Goal: Information Seeking & Learning: Compare options

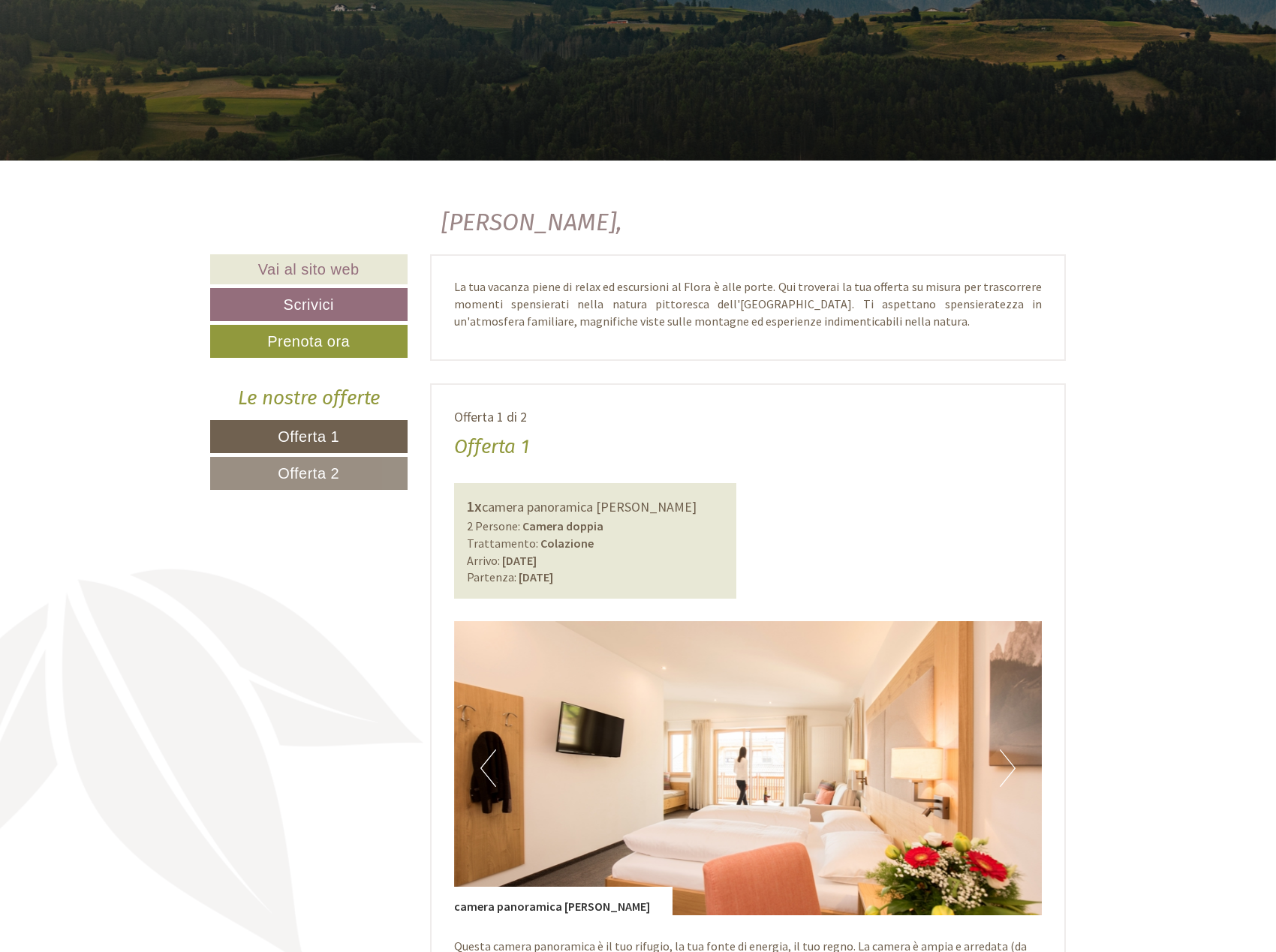
scroll to position [450, 0]
click at [355, 469] on link "Offerta 2" at bounding box center [309, 473] width 198 height 33
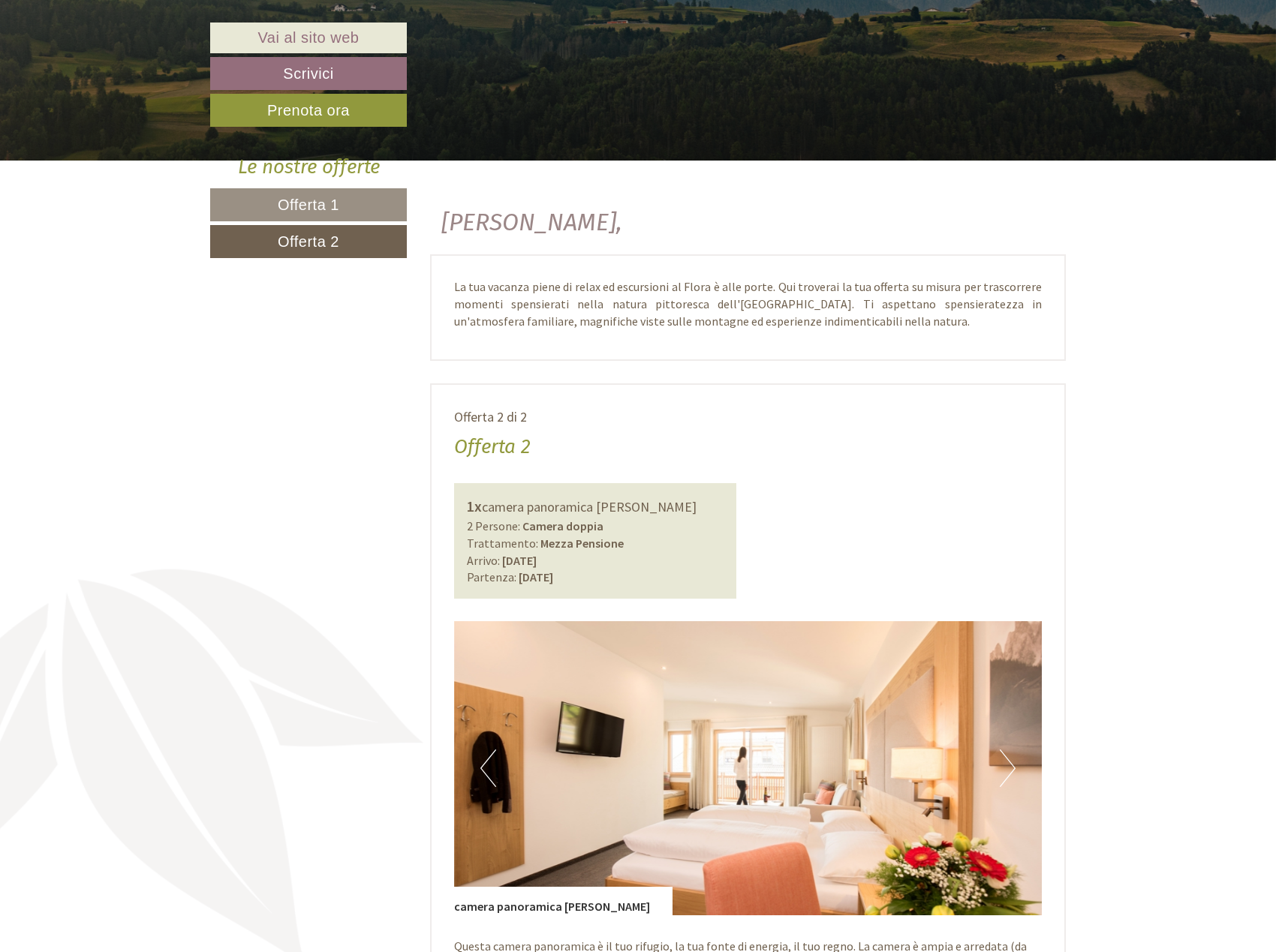
scroll to position [834, 0]
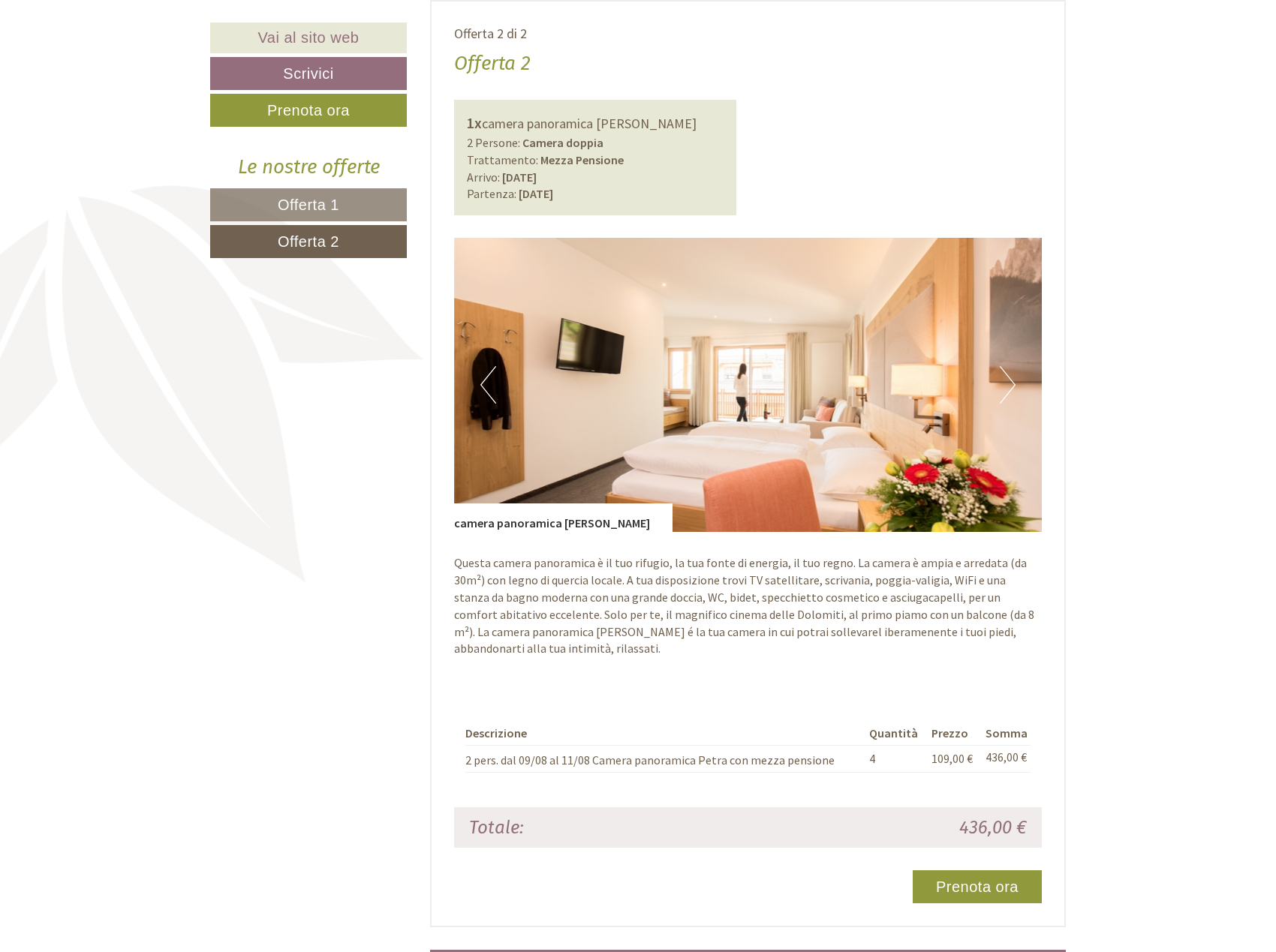
click at [300, 203] on span "Offerta 1" at bounding box center [308, 205] width 61 height 17
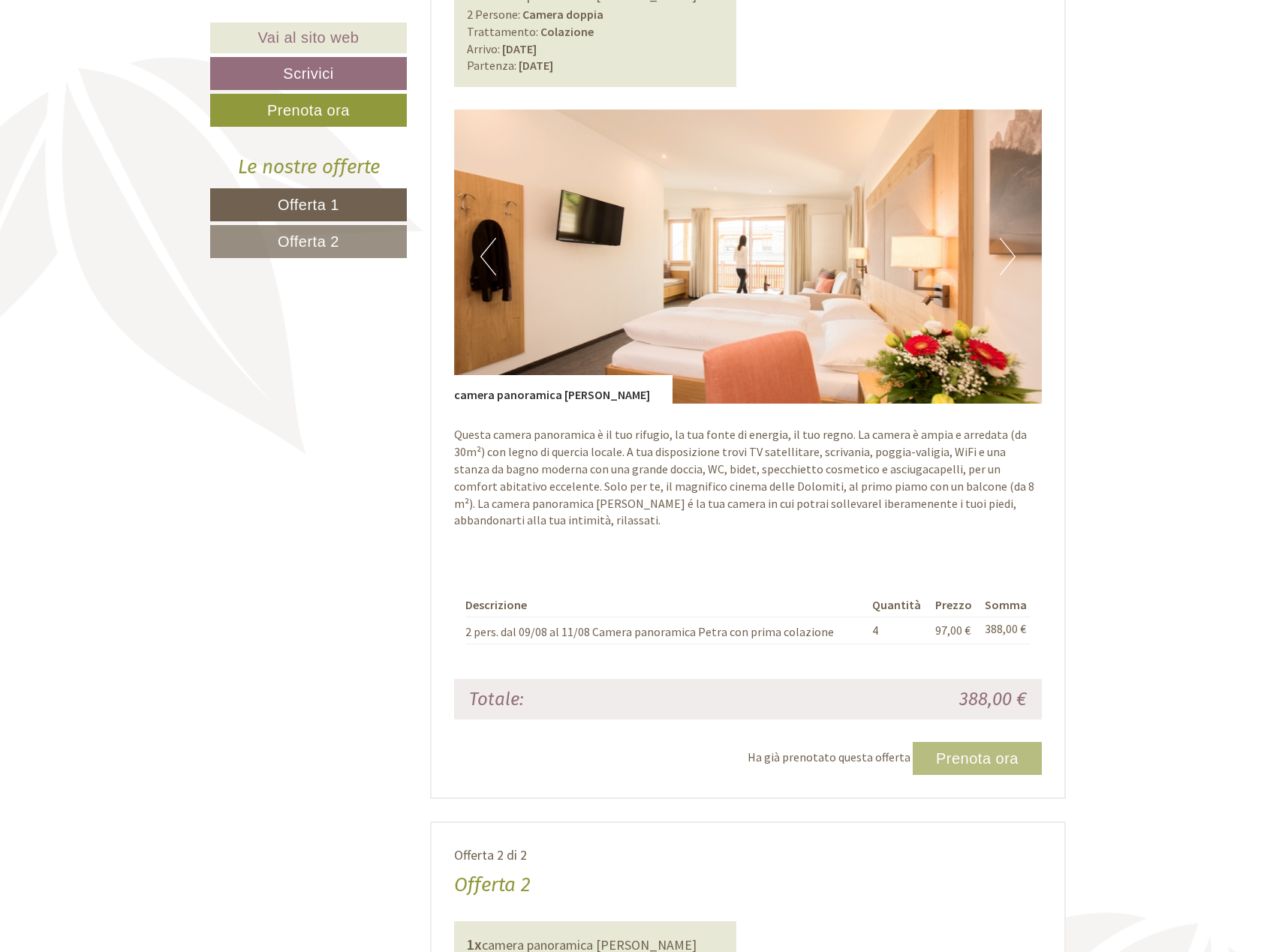
scroll to position [976, 0]
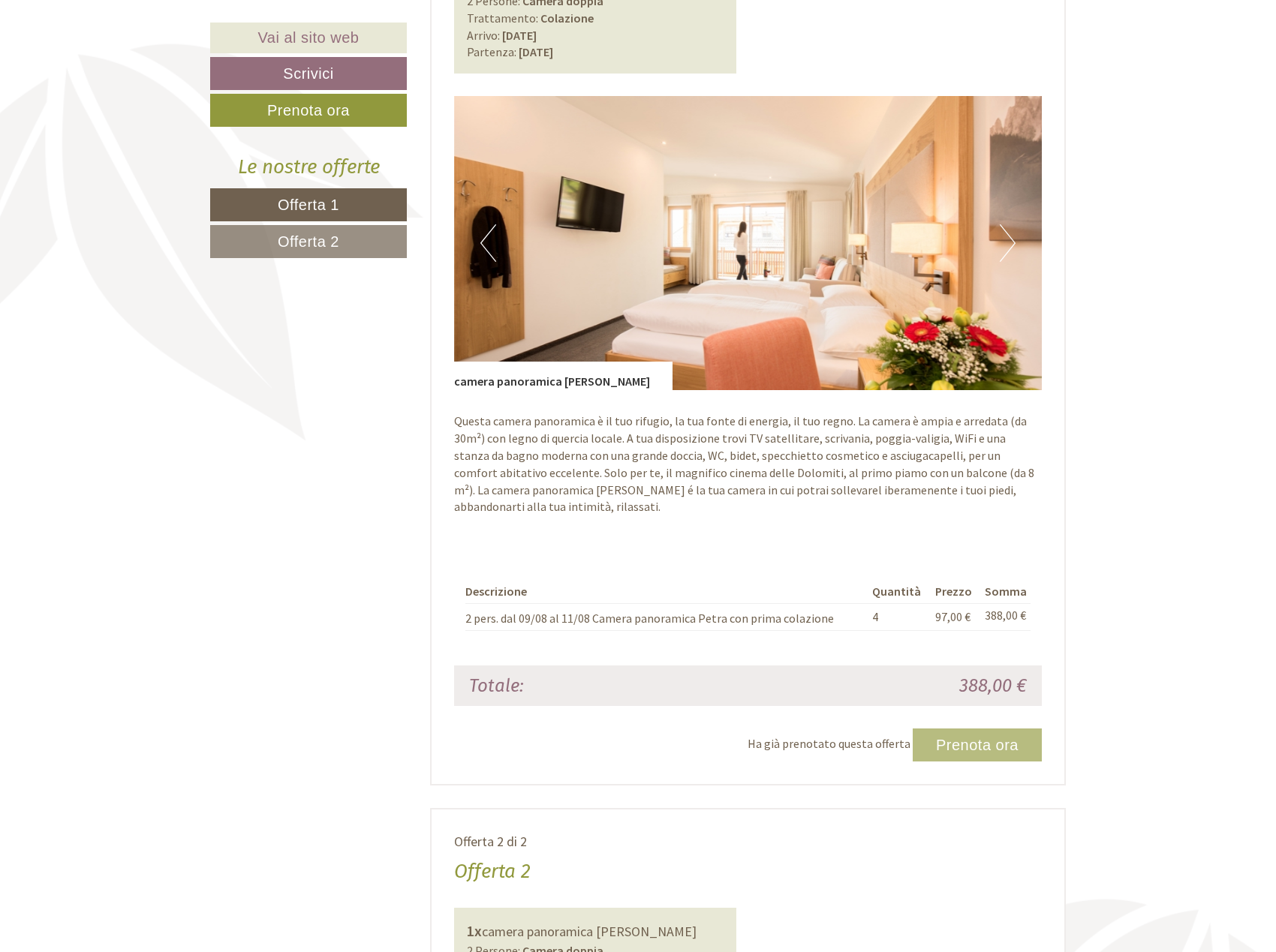
click at [379, 242] on link "Offerta 2" at bounding box center [309, 241] width 197 height 33
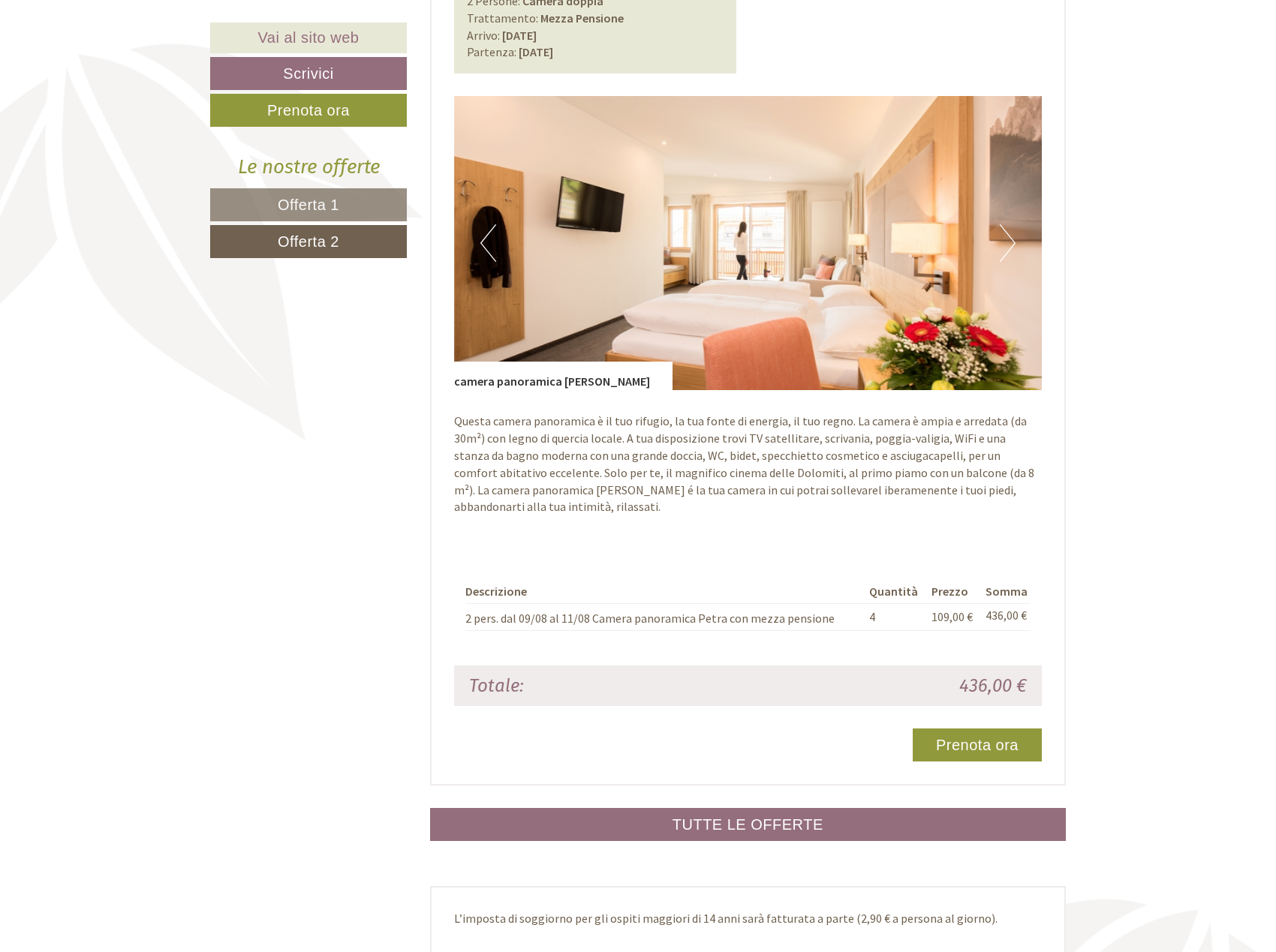
scroll to position [834, 0]
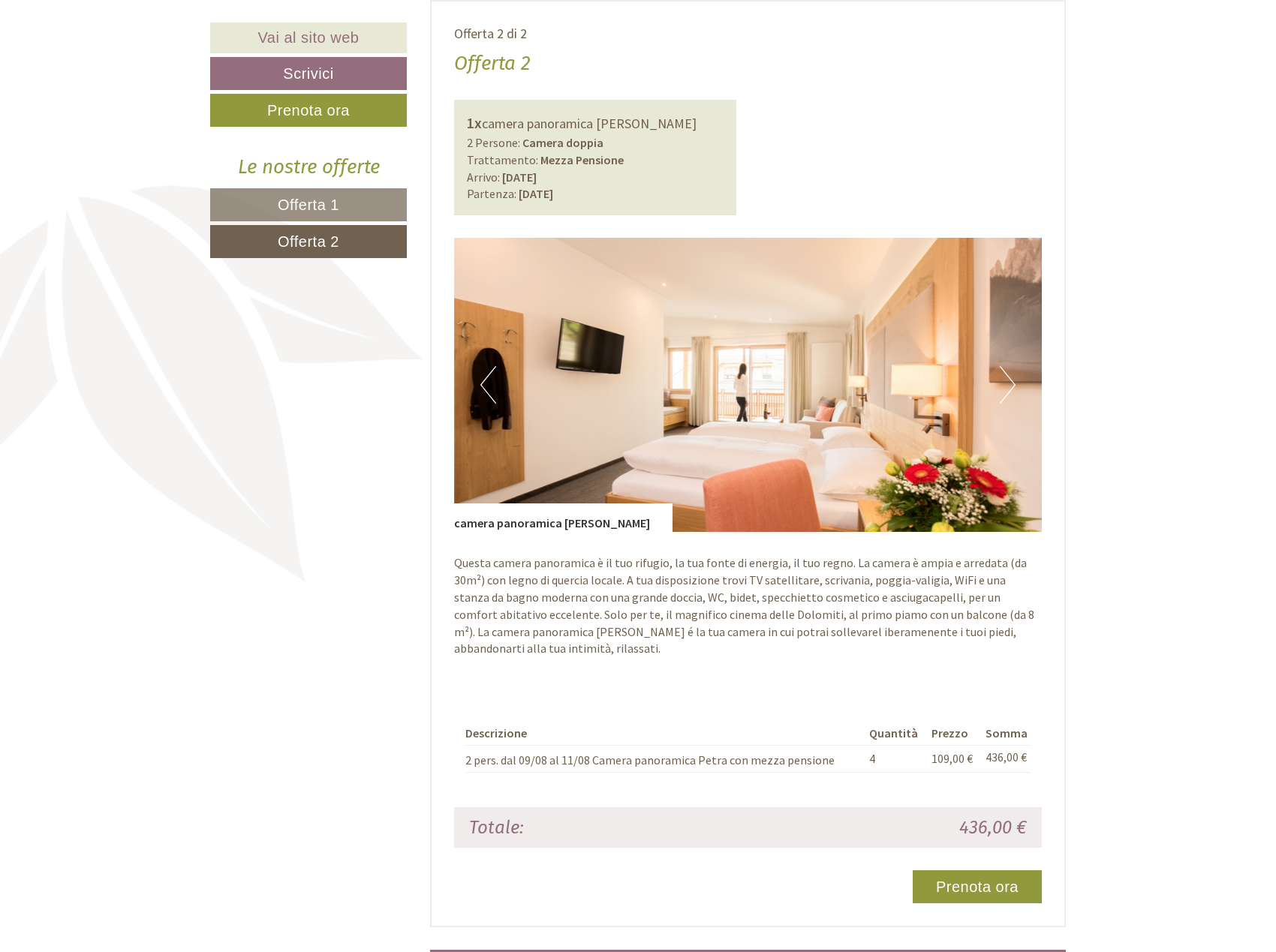
click at [383, 207] on link "Offerta 1" at bounding box center [309, 204] width 197 height 33
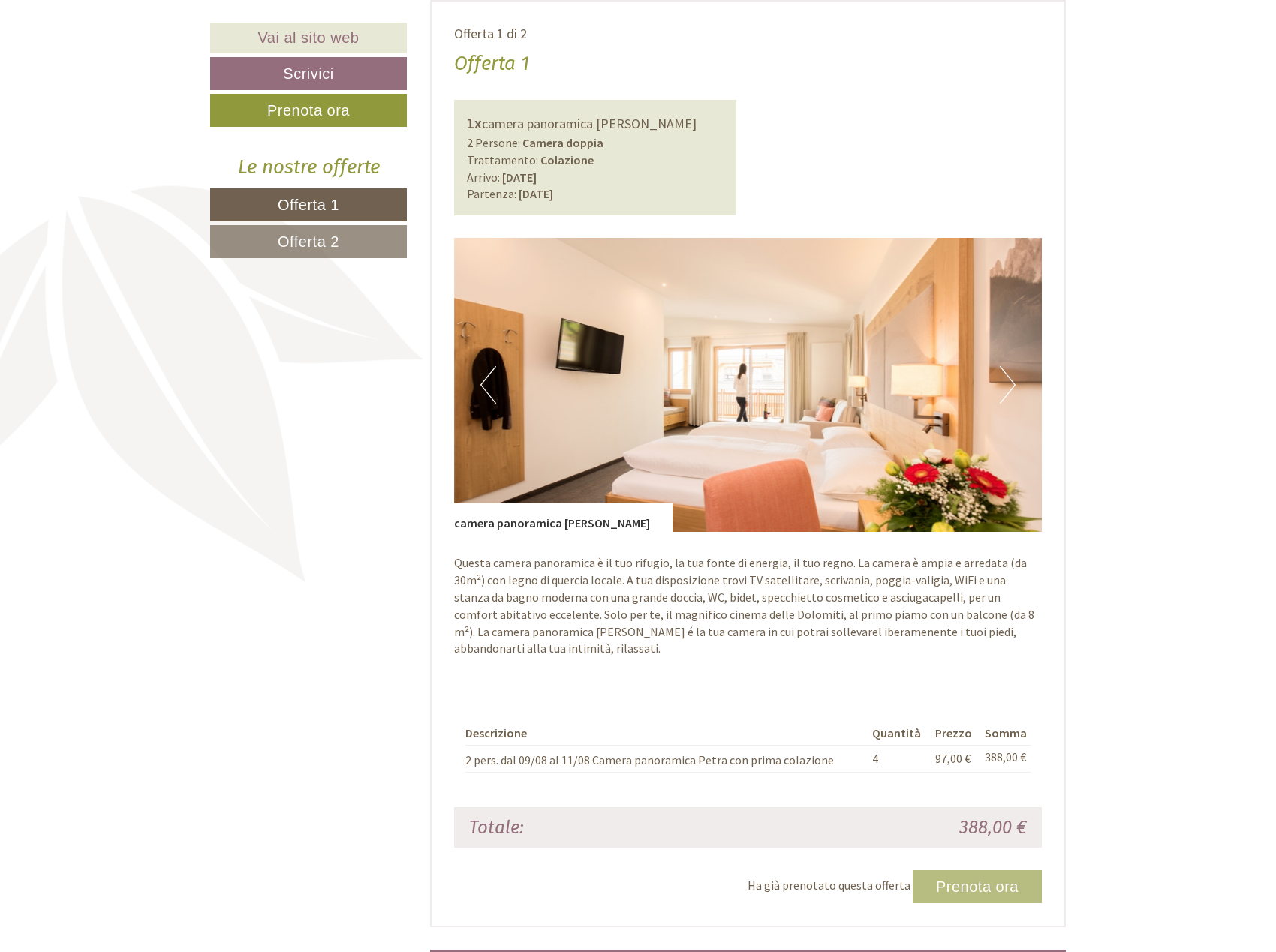
click at [373, 234] on link "Offerta 2" at bounding box center [309, 241] width 197 height 33
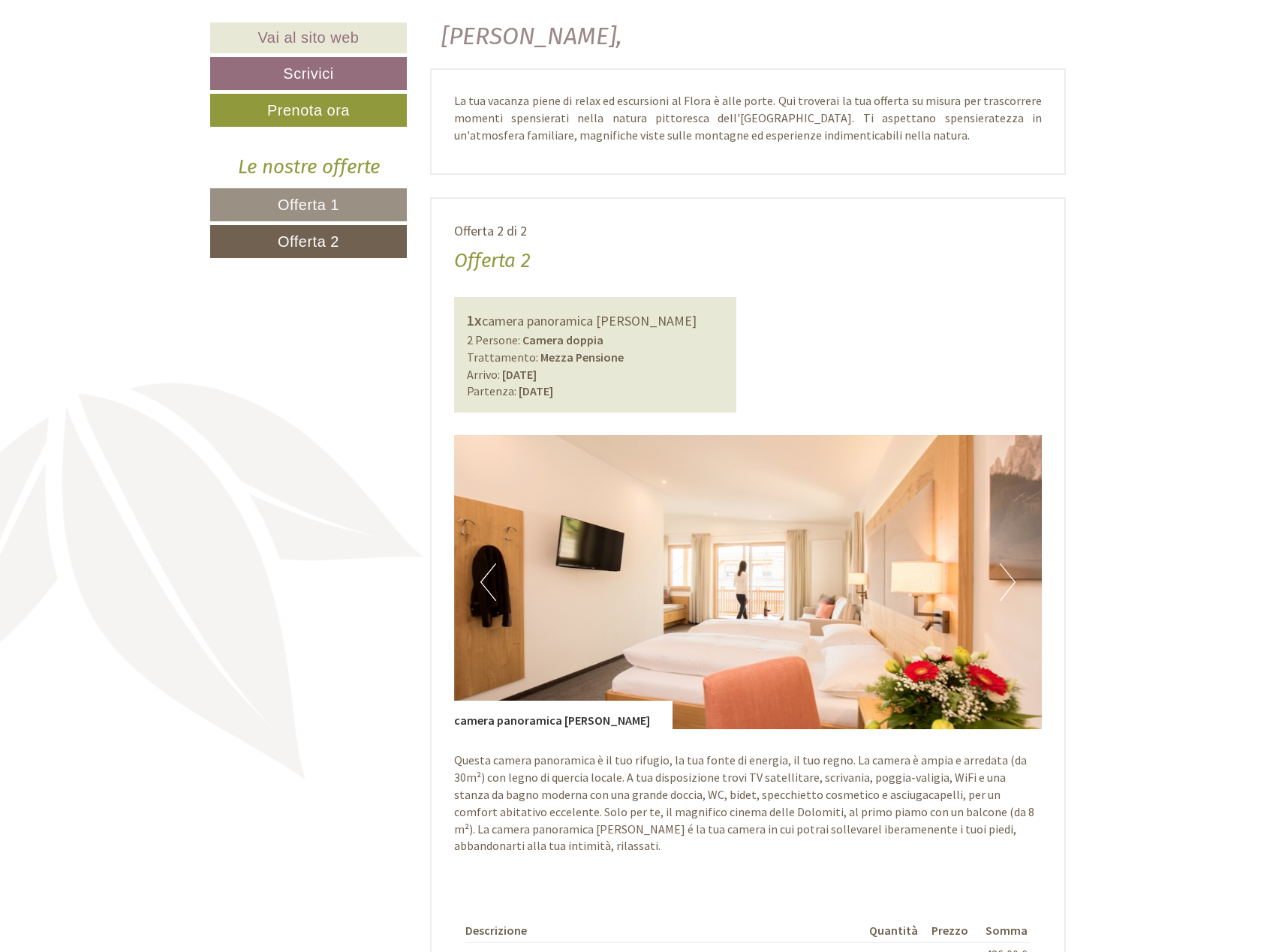
scroll to position [458, 0]
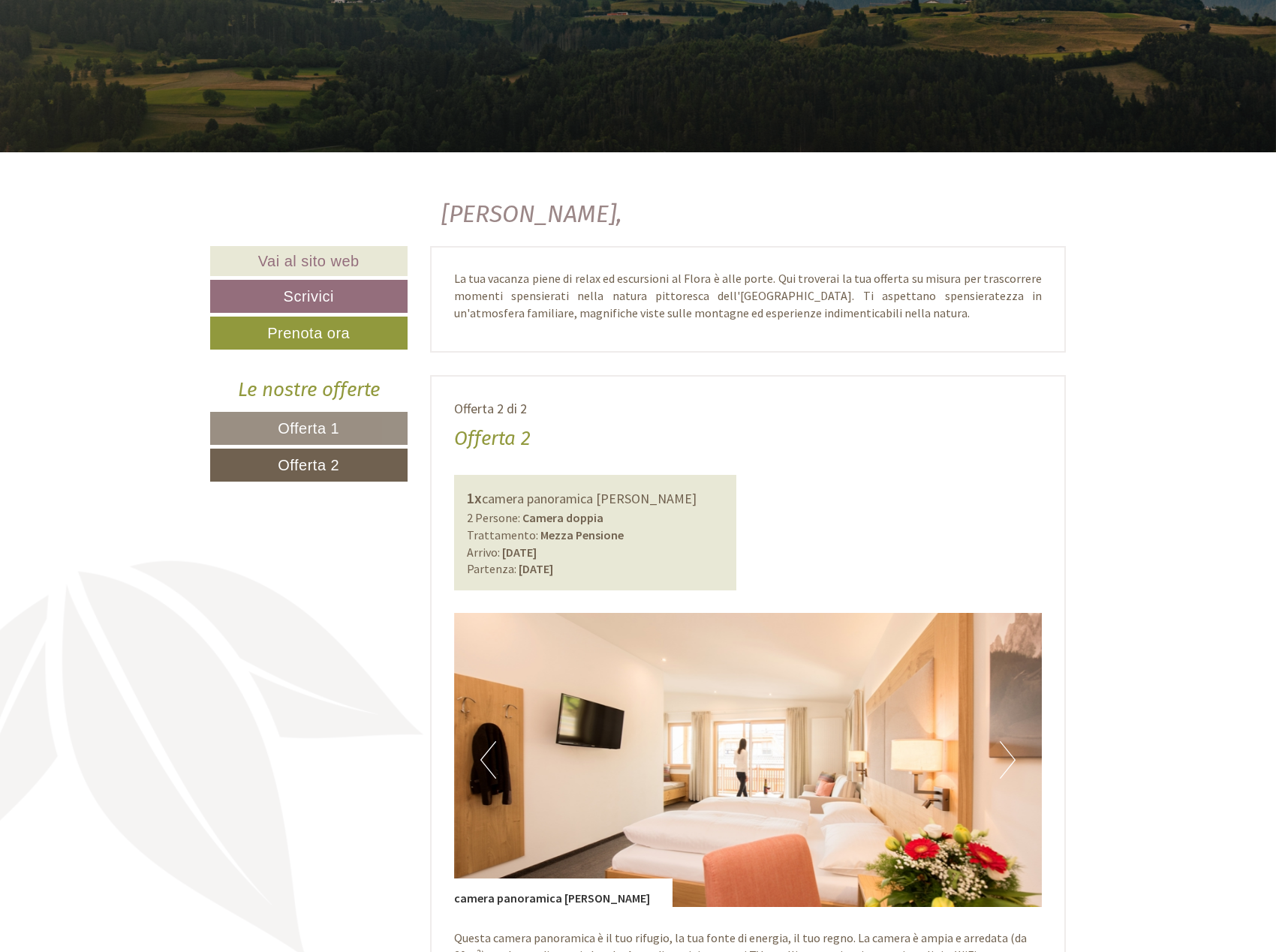
click at [357, 472] on link "Offerta 2" at bounding box center [309, 464] width 198 height 33
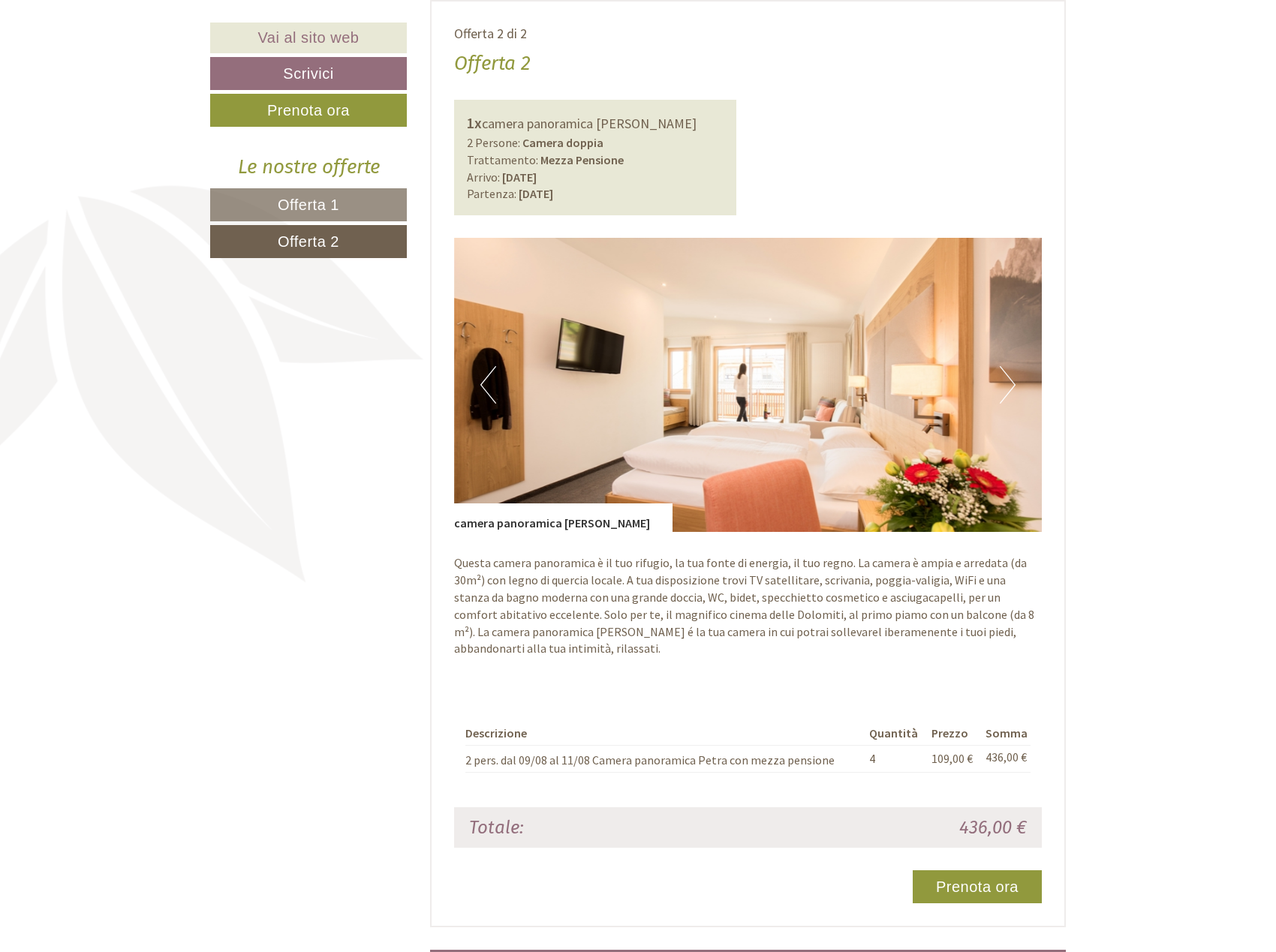
click at [316, 213] on span "Offerta 1" at bounding box center [308, 205] width 61 height 17
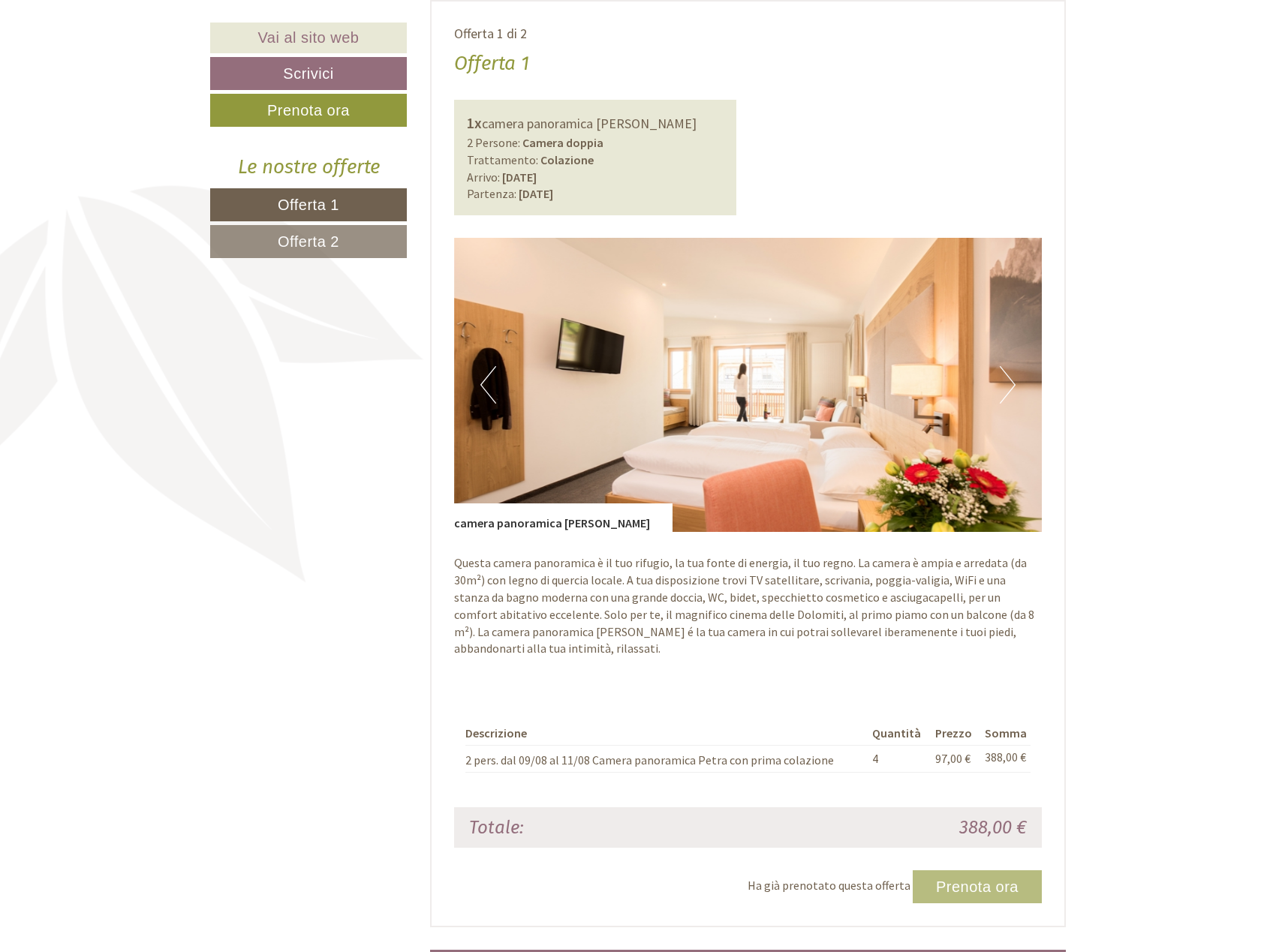
click at [324, 232] on link "Offerta 2" at bounding box center [309, 241] width 197 height 33
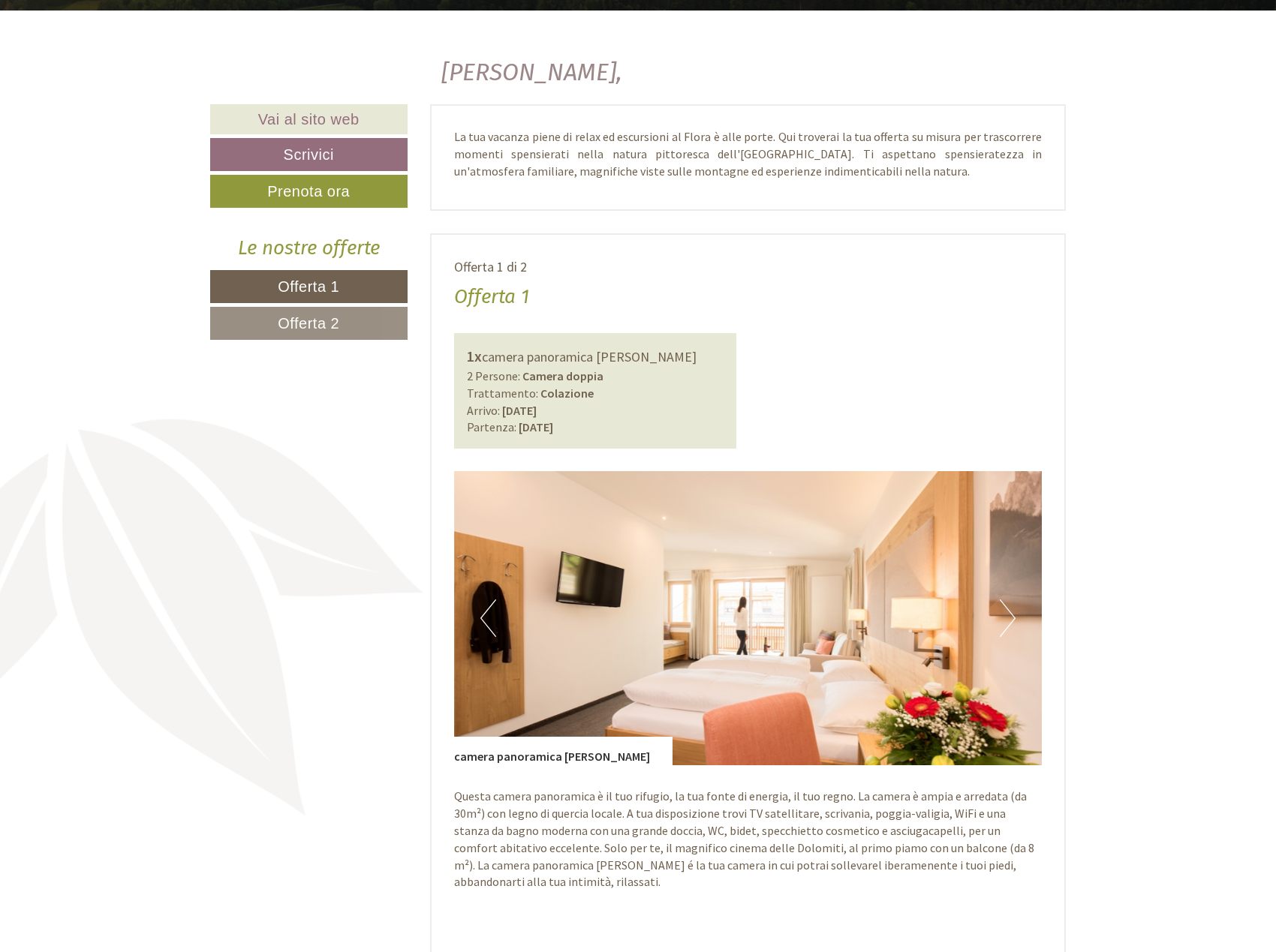
click at [281, 323] on span "Offerta 2" at bounding box center [308, 324] width 61 height 17
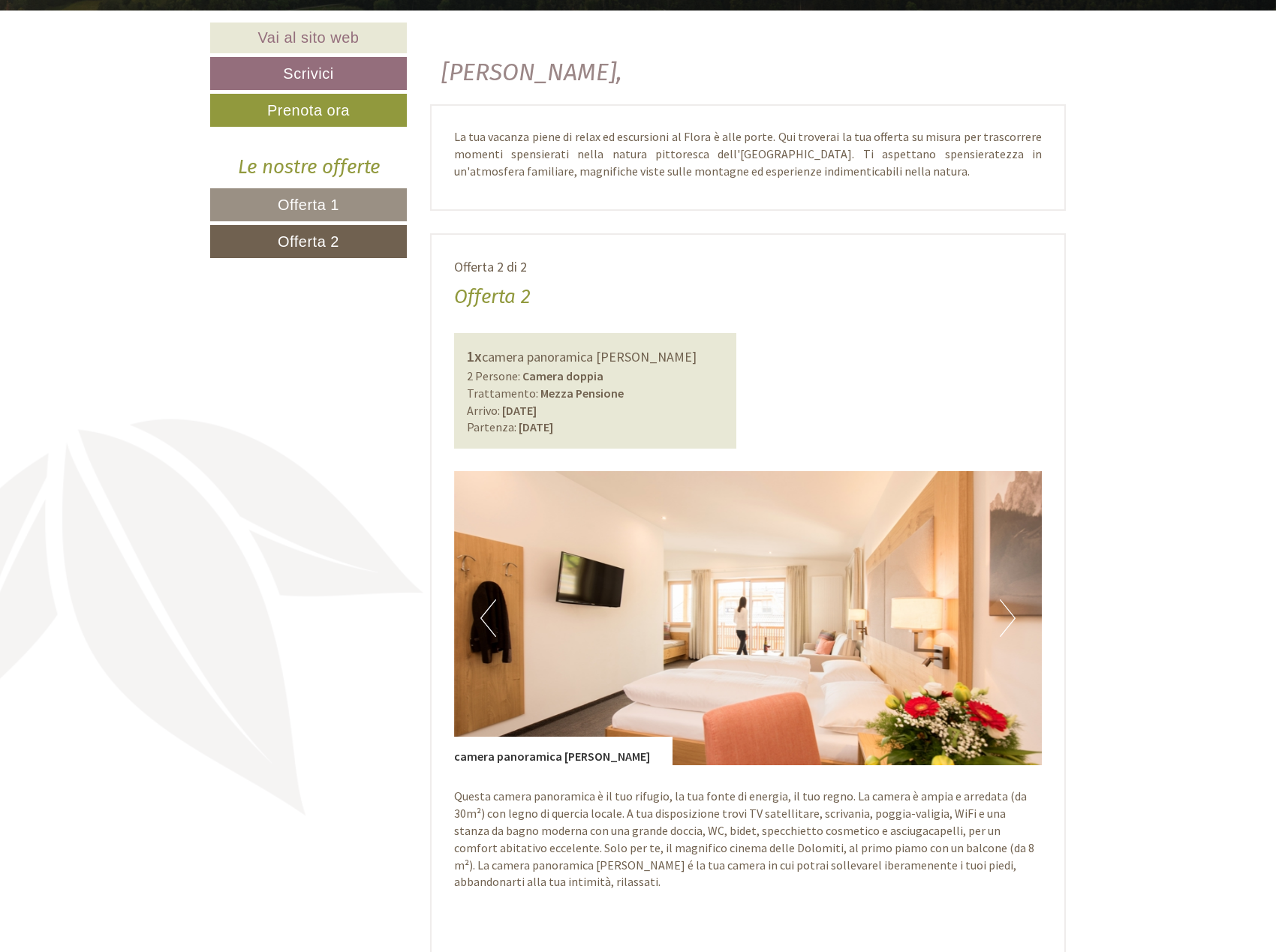
scroll to position [834, 0]
